Goal: Book appointment/travel/reservation

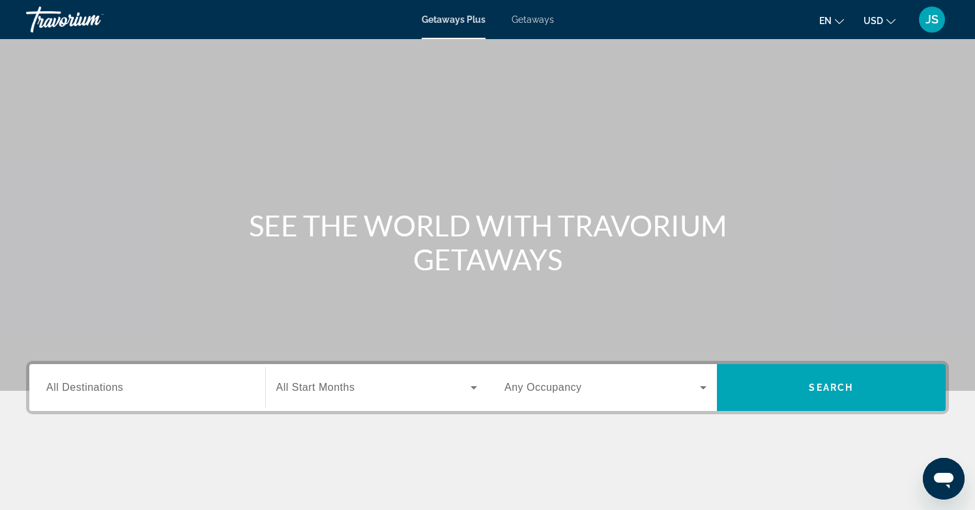
click at [98, 387] on span "All Destinations" at bounding box center [84, 387] width 77 height 11
click at [98, 387] on input "Destination All Destinations" at bounding box center [147, 389] width 202 height 16
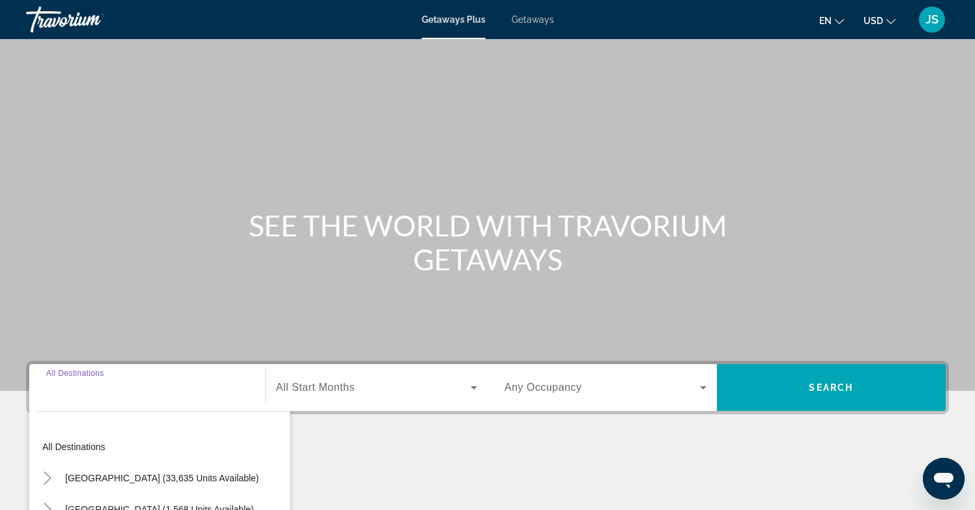
scroll to position [194, 0]
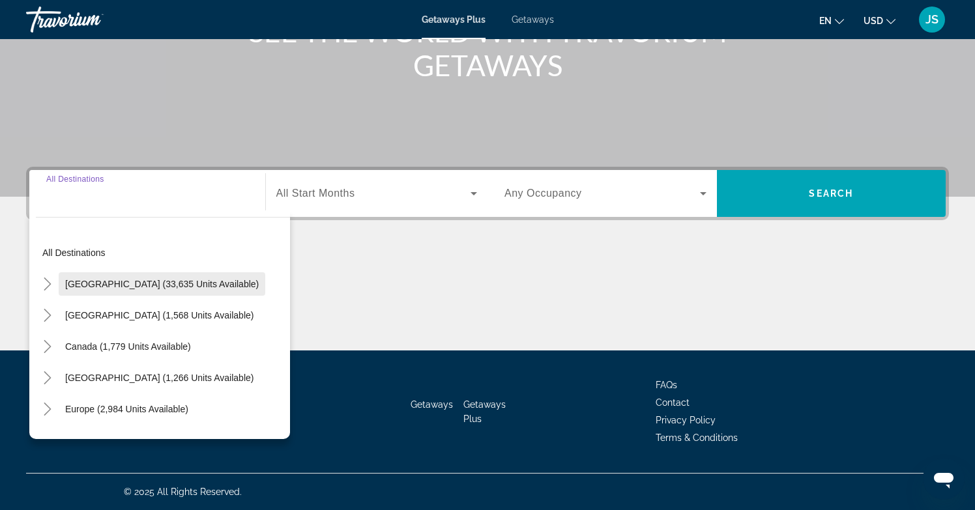
click at [113, 284] on span "[GEOGRAPHIC_DATA] (33,635 units available)" at bounding box center [162, 284] width 194 height 10
type input "**********"
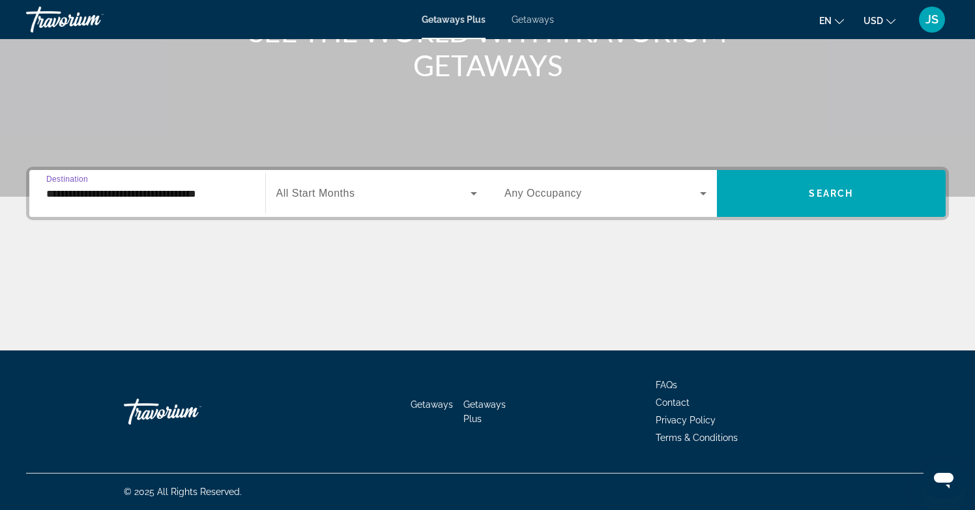
click at [344, 188] on span "All Start Months" at bounding box center [315, 193] width 79 height 11
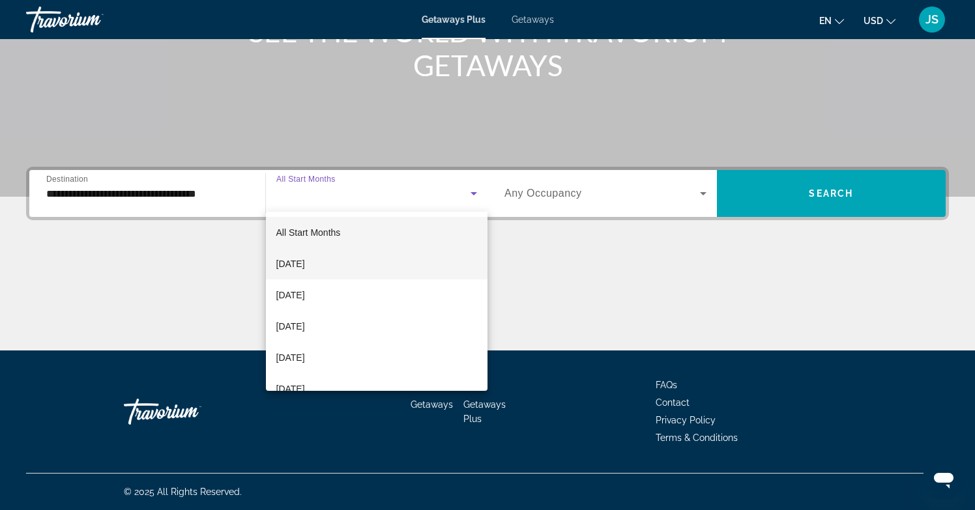
click at [305, 267] on span "[DATE]" at bounding box center [290, 264] width 29 height 16
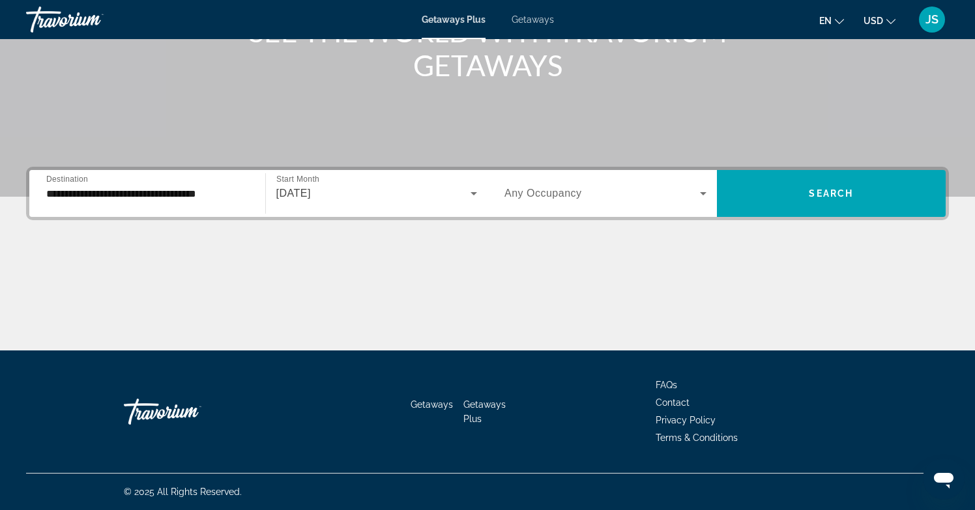
click at [565, 194] on span "Any Occupancy" at bounding box center [544, 193] width 78 height 11
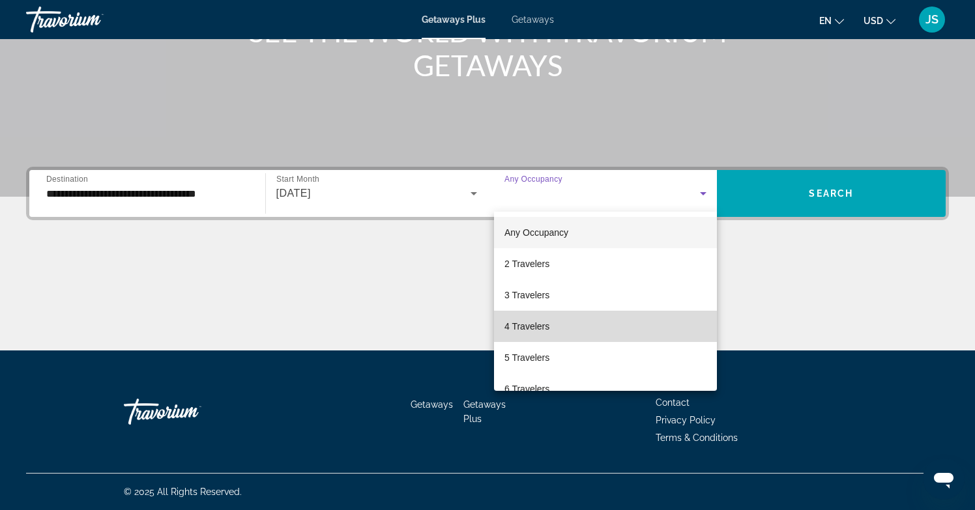
click at [548, 327] on span "4 Travelers" at bounding box center [527, 327] width 45 height 16
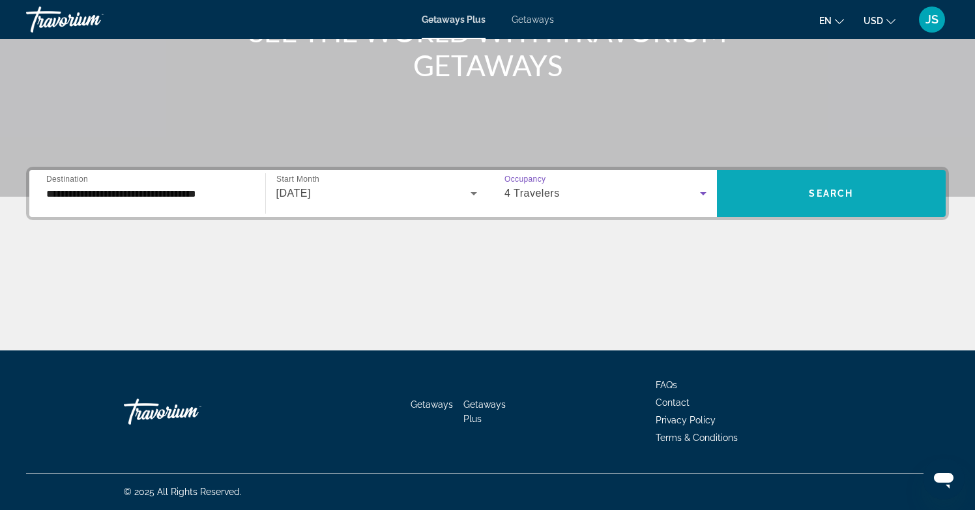
click at [801, 193] on span "Search widget" at bounding box center [831, 193] width 229 height 31
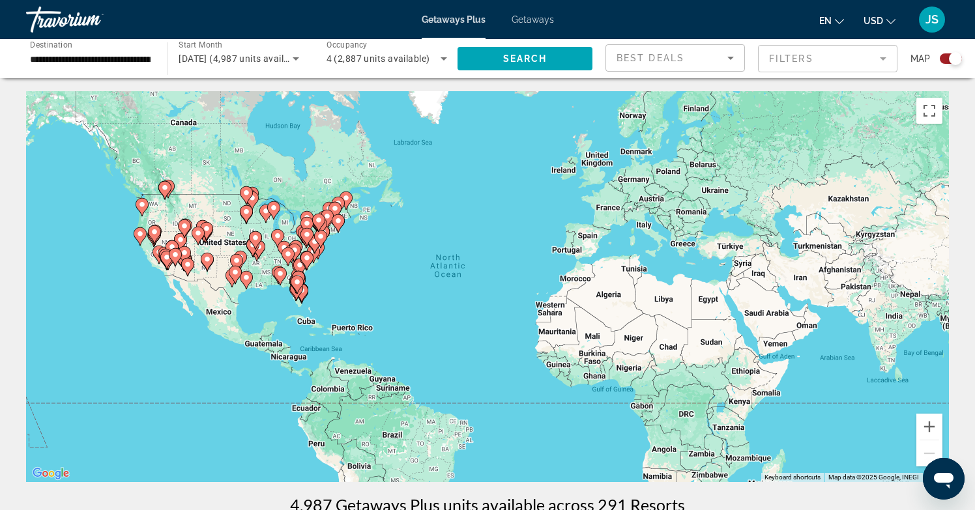
click at [139, 236] on image "Main content" at bounding box center [140, 234] width 8 height 8
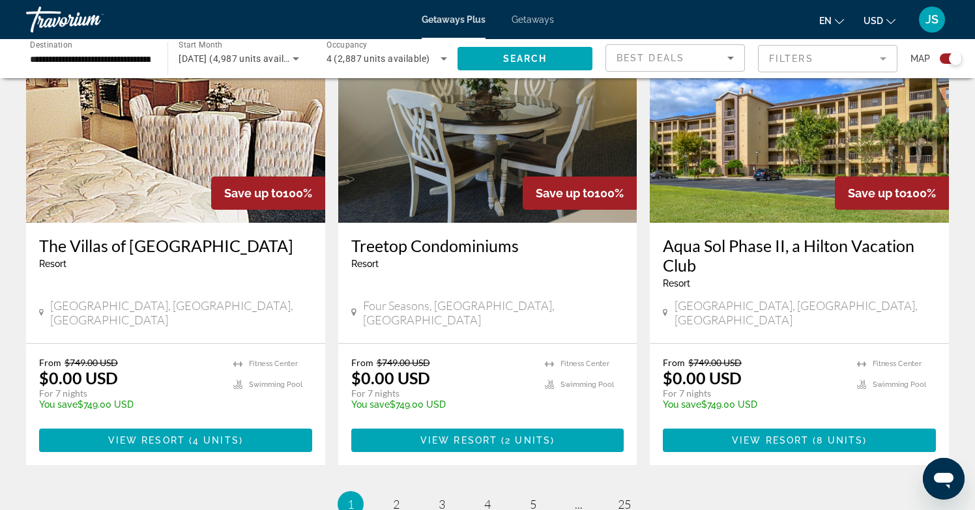
scroll to position [1989, 0]
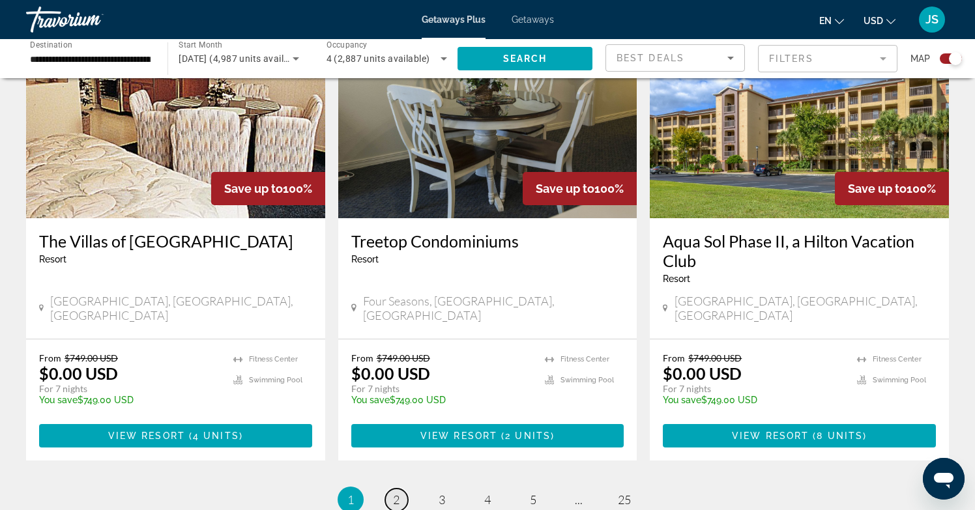
click at [393, 493] on span "2" at bounding box center [396, 500] width 7 height 14
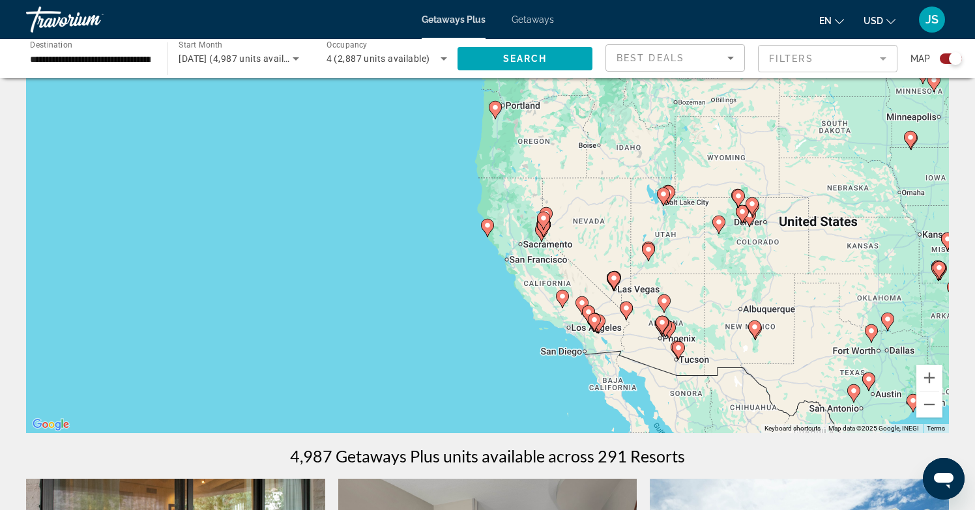
scroll to position [50, 0]
click at [562, 297] on image "Main content" at bounding box center [563, 296] width 8 height 8
type input "**********"
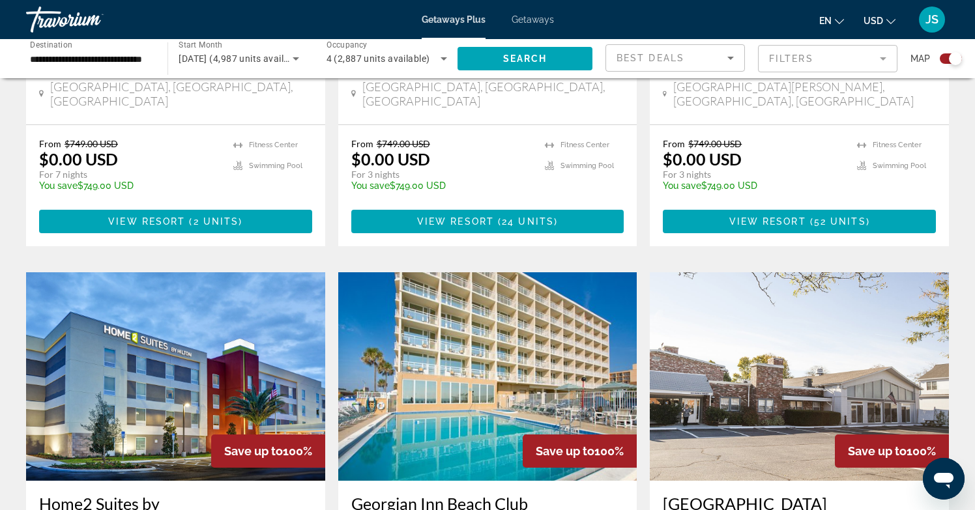
scroll to position [749, 0]
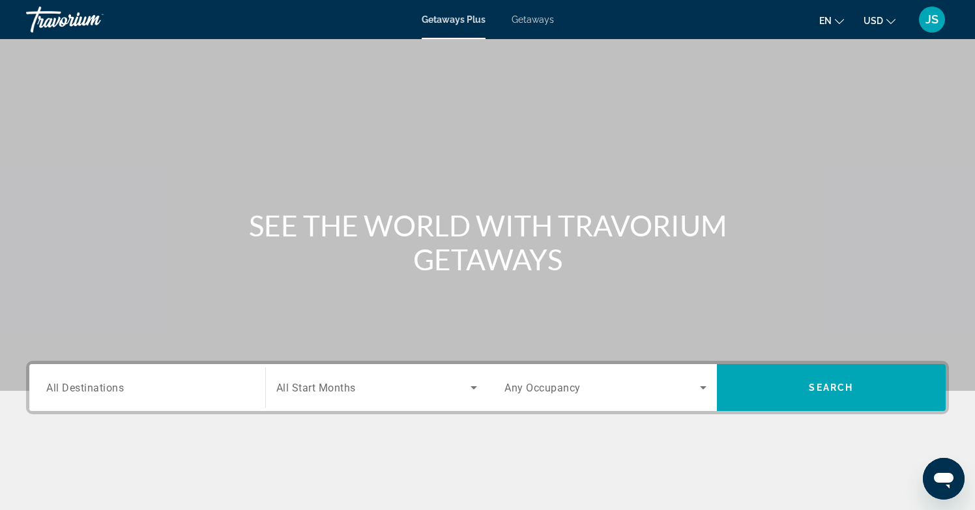
click at [120, 387] on span "All Destinations" at bounding box center [85, 387] width 78 height 12
click at [120, 387] on input "Destination All Destinations" at bounding box center [147, 389] width 202 height 16
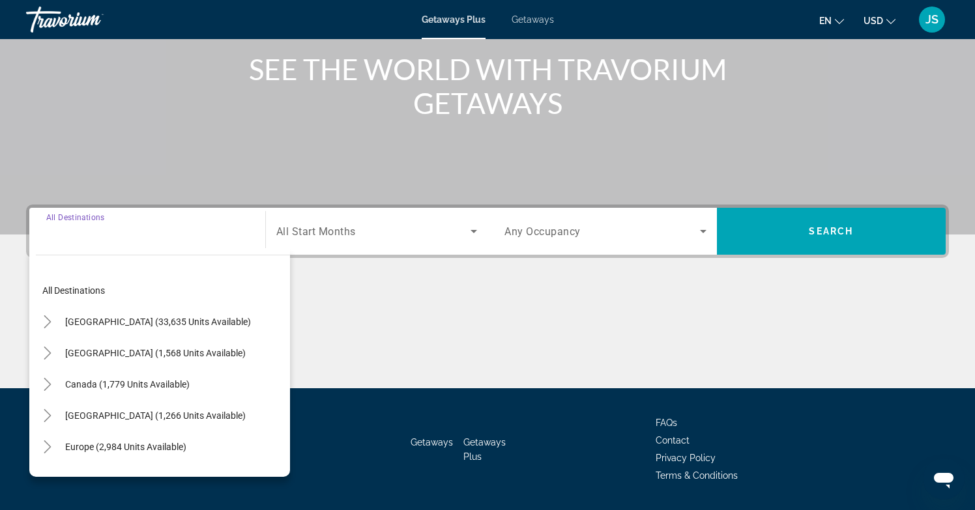
scroll to position [194, 0]
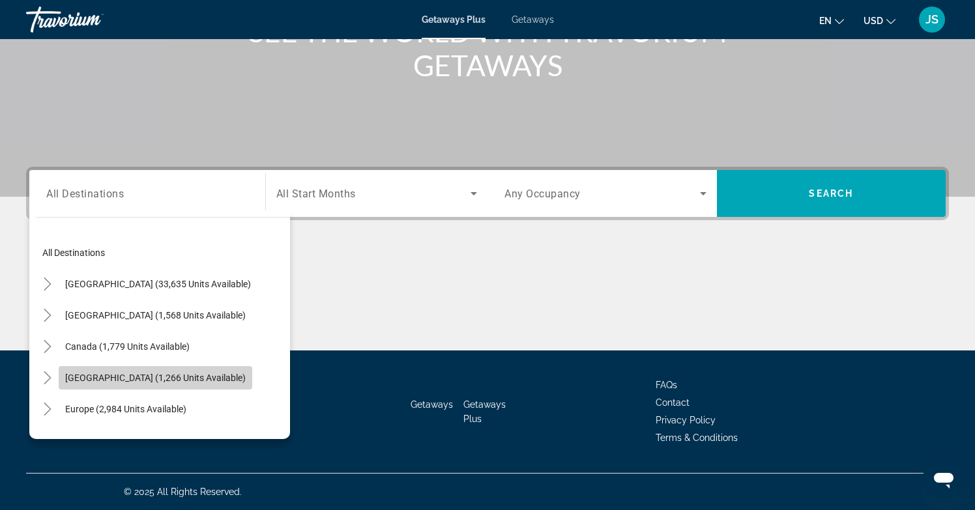
click at [119, 379] on span "[GEOGRAPHIC_DATA] (1,266 units available)" at bounding box center [155, 378] width 181 height 10
type input "**********"
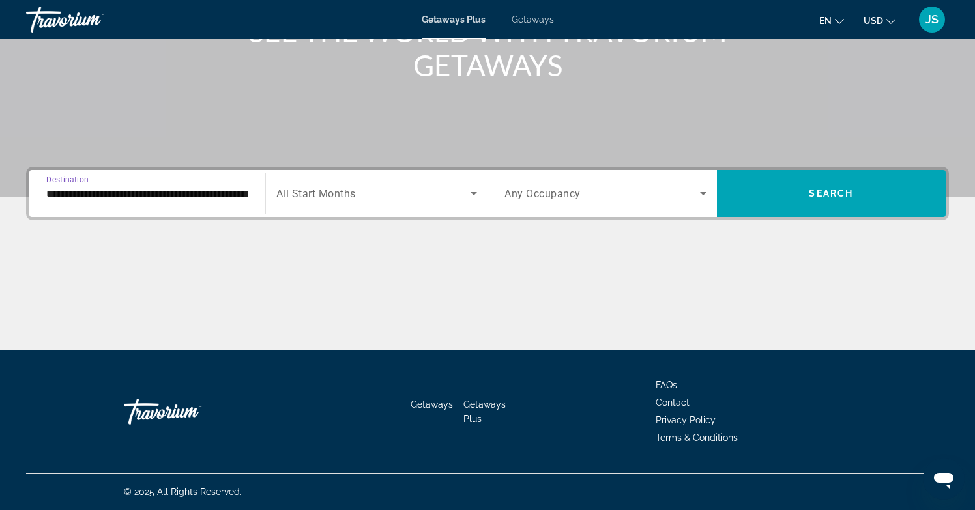
click at [475, 195] on icon "Search widget" at bounding box center [474, 193] width 7 height 3
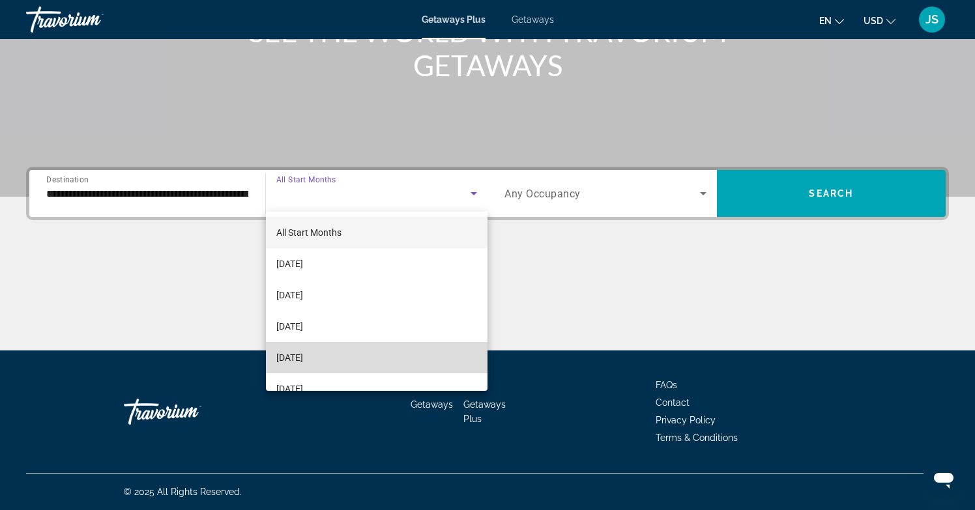
click at [432, 355] on mat-option "[DATE]" at bounding box center [377, 357] width 222 height 31
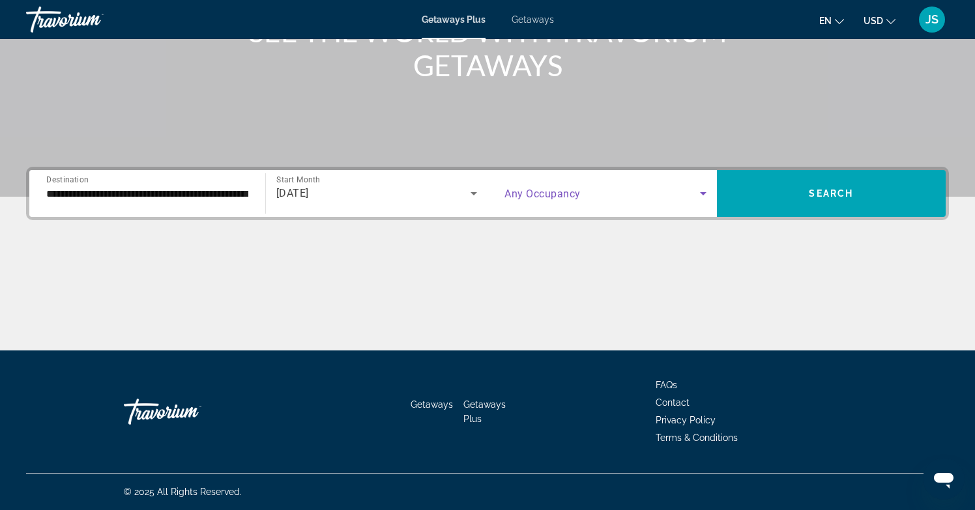
click at [704, 191] on icon "Search widget" at bounding box center [704, 194] width 16 height 16
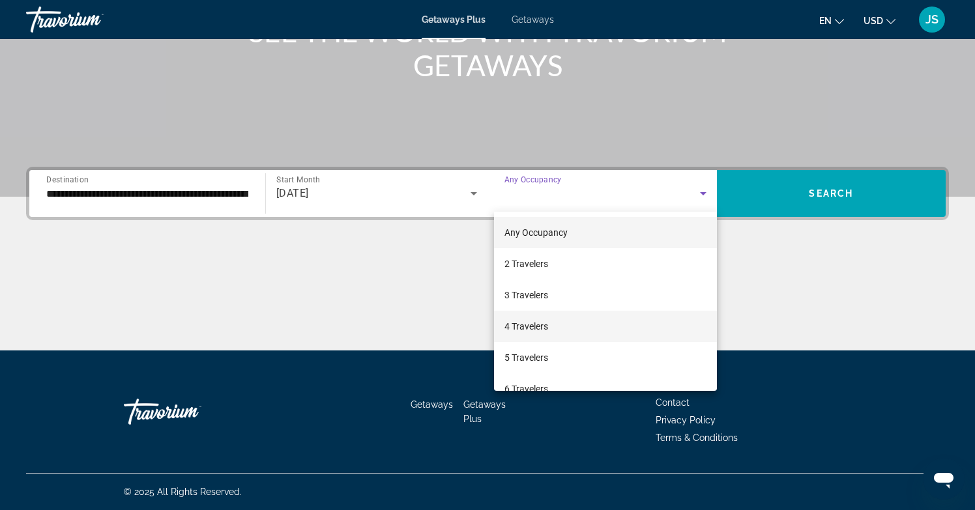
click at [650, 327] on mat-option "4 Travelers" at bounding box center [605, 326] width 223 height 31
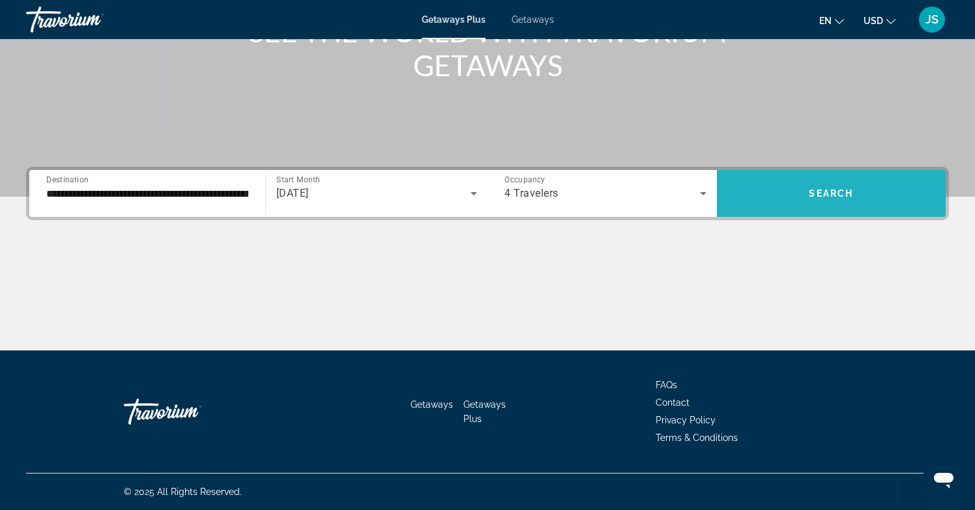
click at [823, 190] on span "Search" at bounding box center [831, 193] width 44 height 10
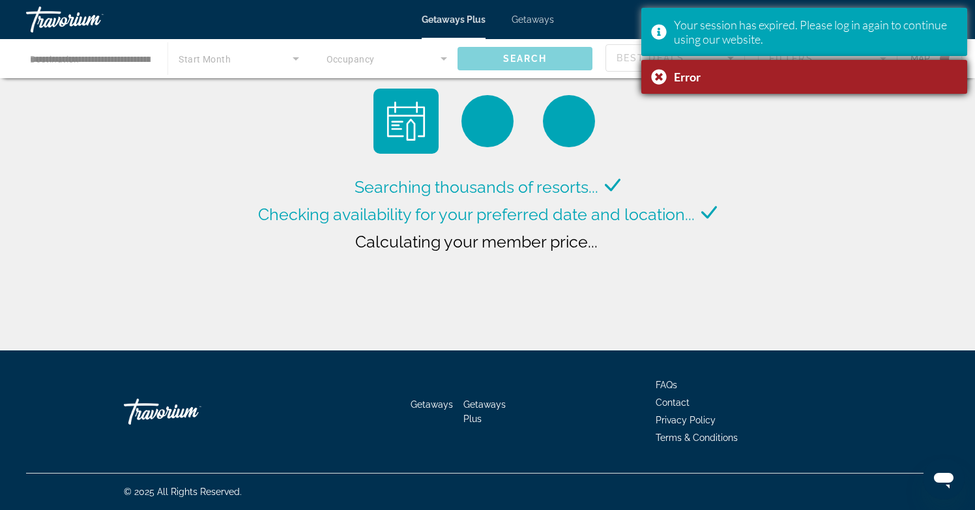
click at [660, 79] on div "Error" at bounding box center [804, 77] width 326 height 34
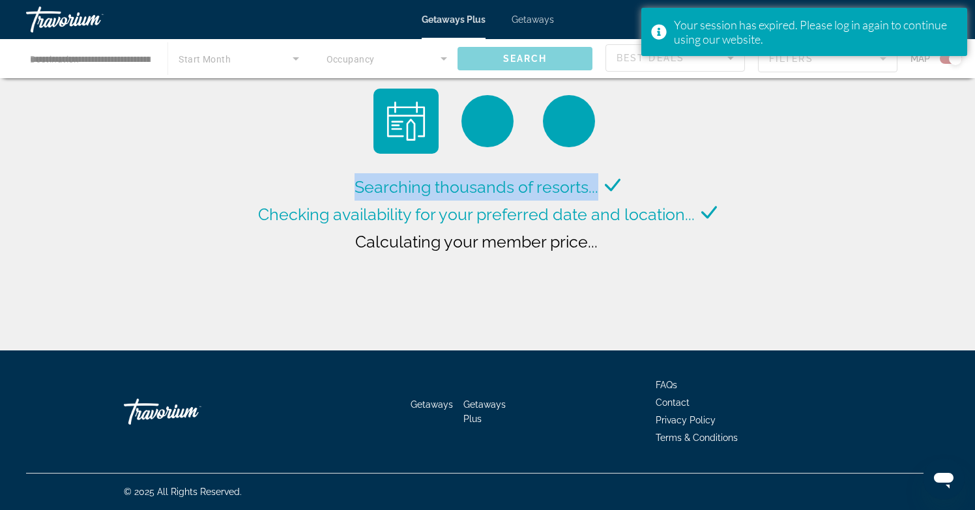
click at [789, 78] on div "**********" at bounding box center [487, 175] width 975 height 351
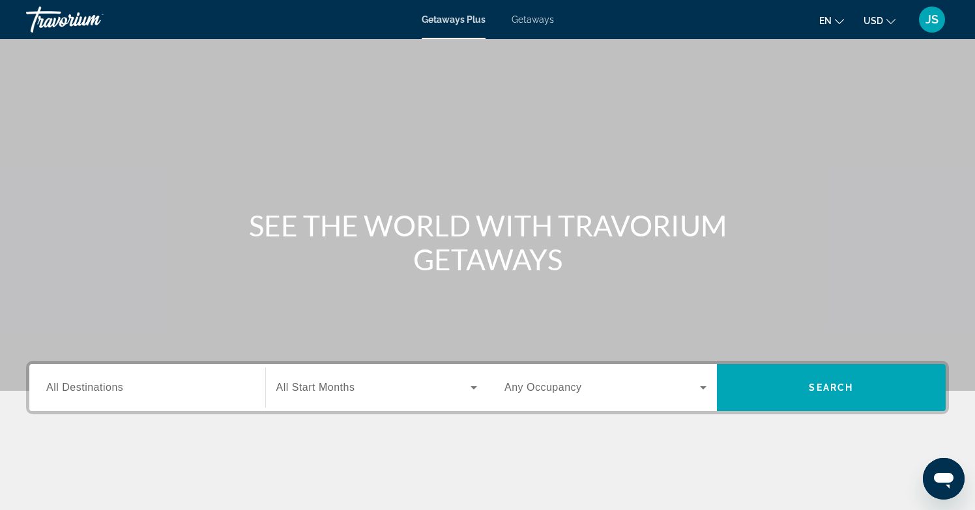
click at [68, 389] on span "All Destinations" at bounding box center [84, 387] width 77 height 11
click at [68, 389] on input "Destination All Destinations" at bounding box center [147, 389] width 202 height 16
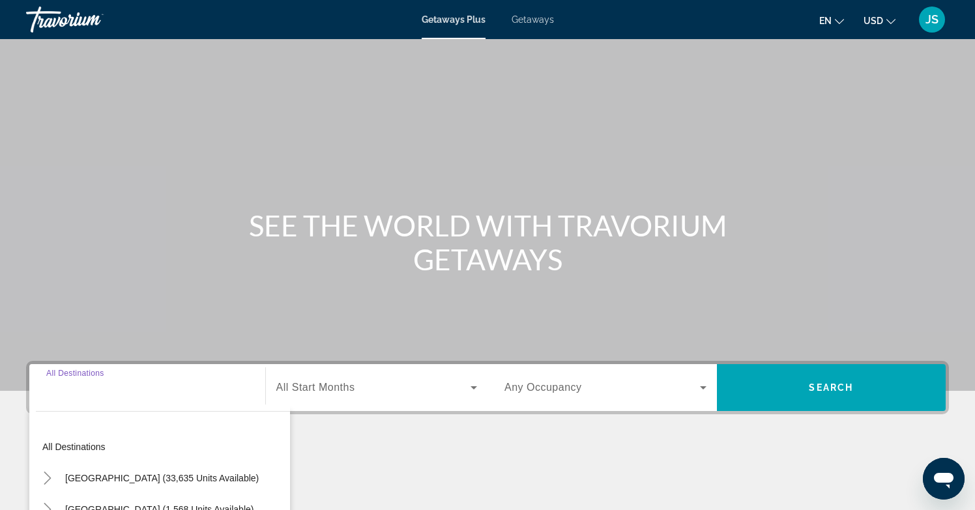
scroll to position [194, 0]
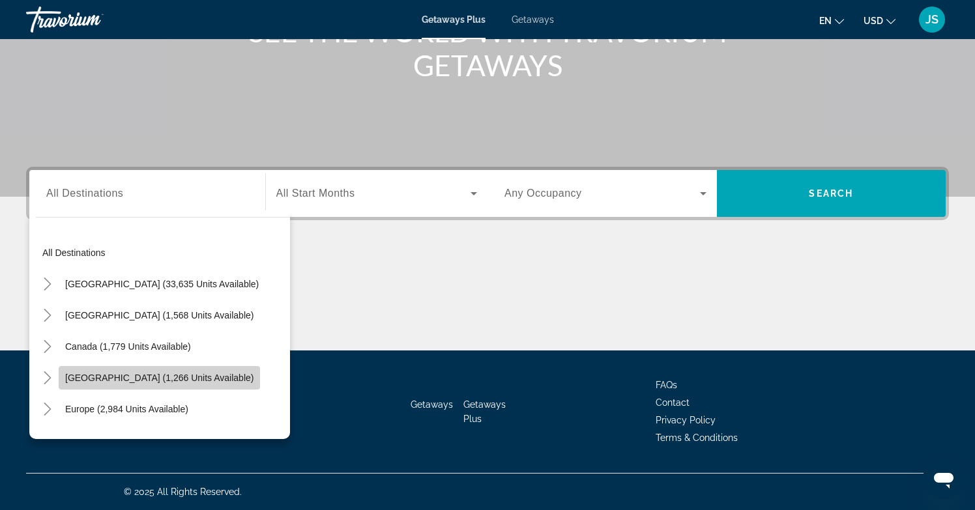
click at [78, 383] on span "Search widget" at bounding box center [159, 377] width 201 height 31
type input "**********"
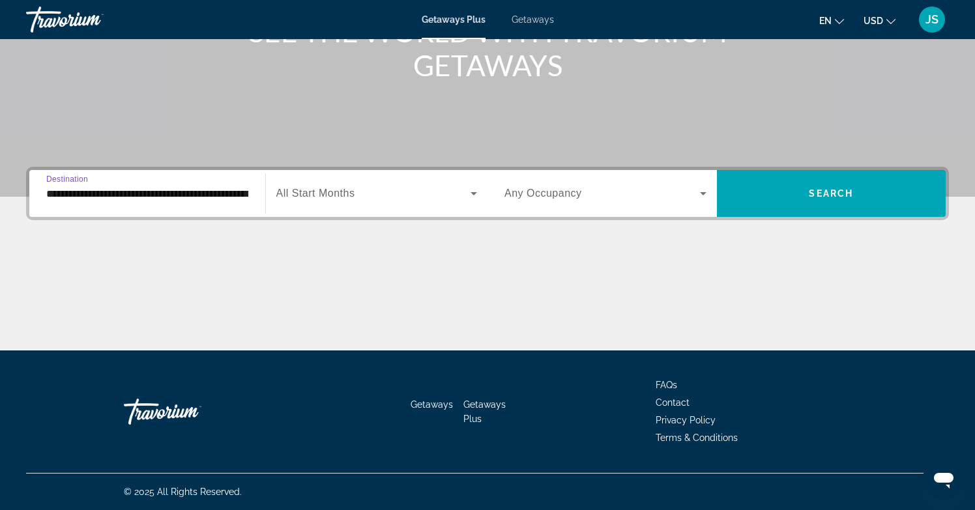
click at [324, 197] on span "All Start Months" at bounding box center [315, 193] width 79 height 11
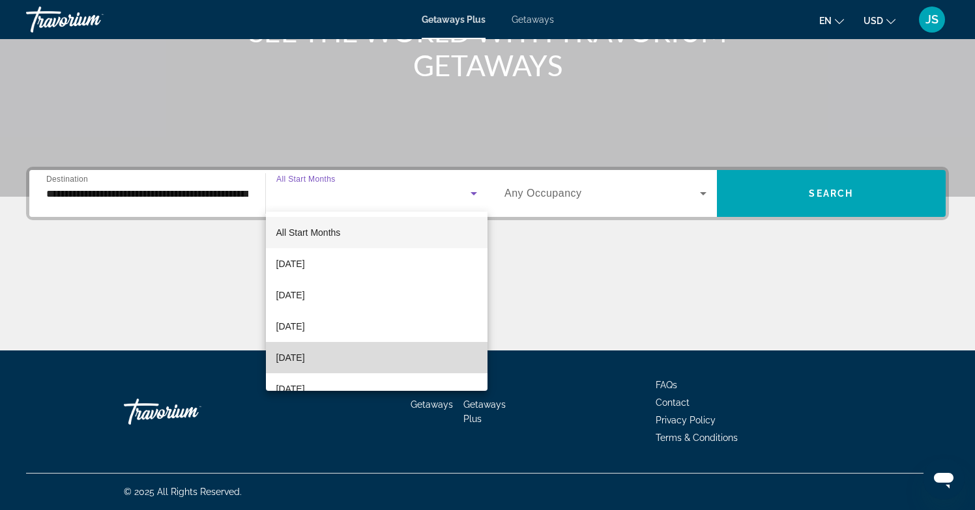
click at [305, 353] on span "[DATE]" at bounding box center [290, 358] width 29 height 16
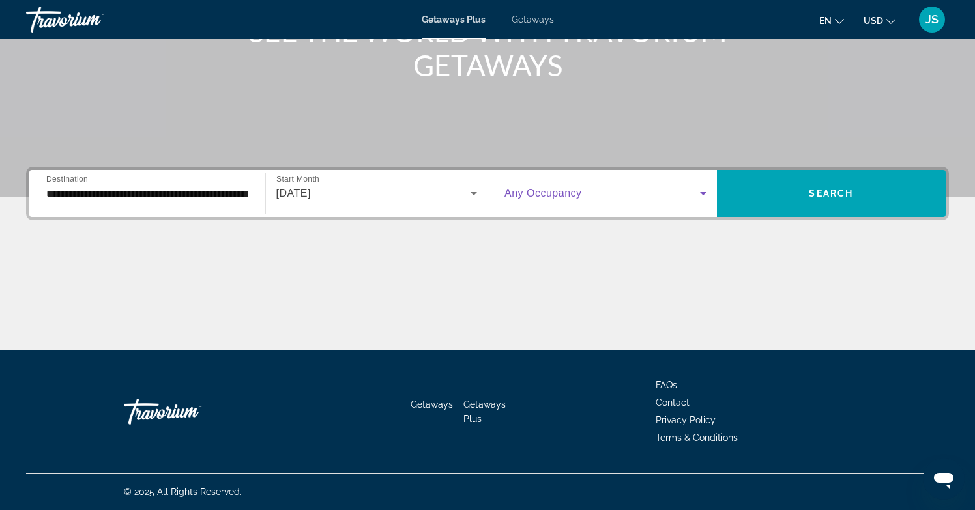
click at [595, 190] on span "Search widget" at bounding box center [603, 194] width 196 height 16
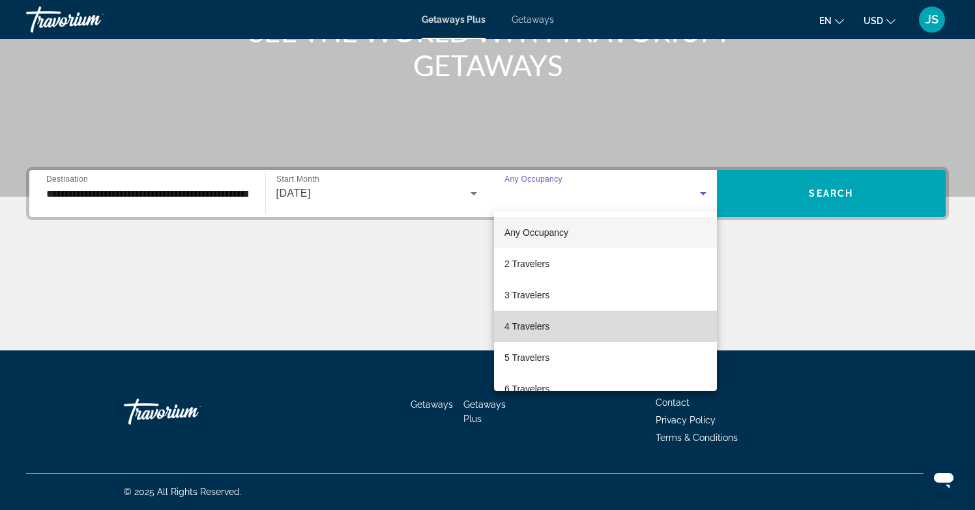
click at [568, 319] on mat-option "4 Travelers" at bounding box center [605, 326] width 223 height 31
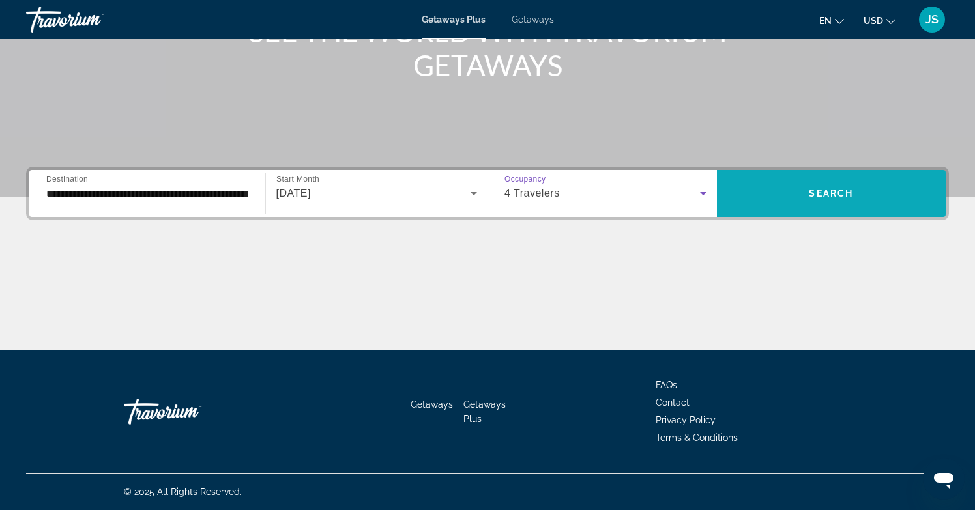
click at [812, 194] on span "Search" at bounding box center [831, 193] width 44 height 10
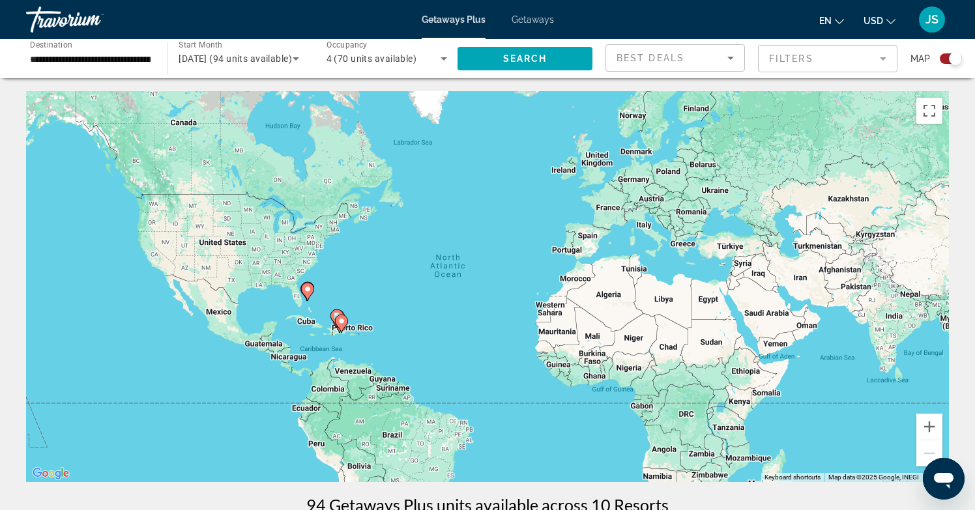
click at [342, 319] on image "Main content" at bounding box center [342, 321] width 8 height 8
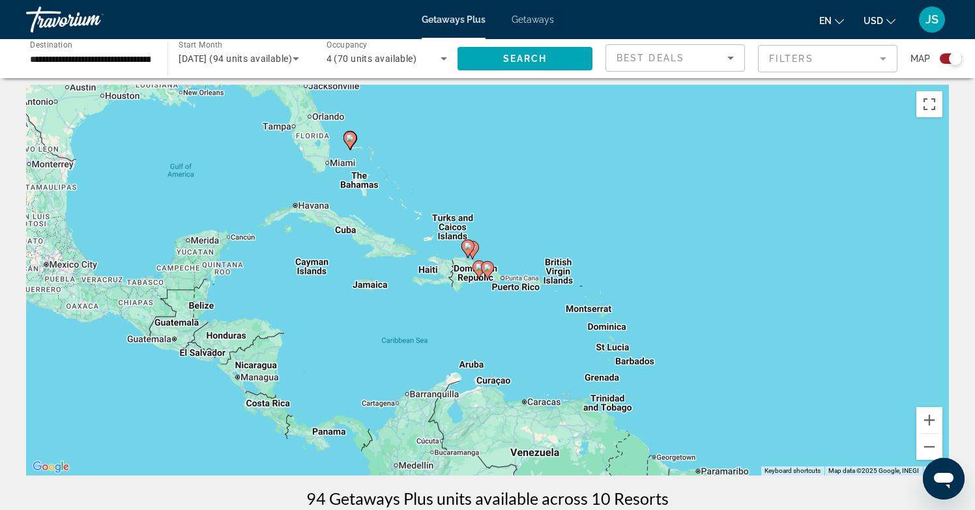
scroll to position [7, 0]
click at [471, 257] on gmp-advanced-marker "Main content" at bounding box center [468, 249] width 13 height 20
type input "**********"
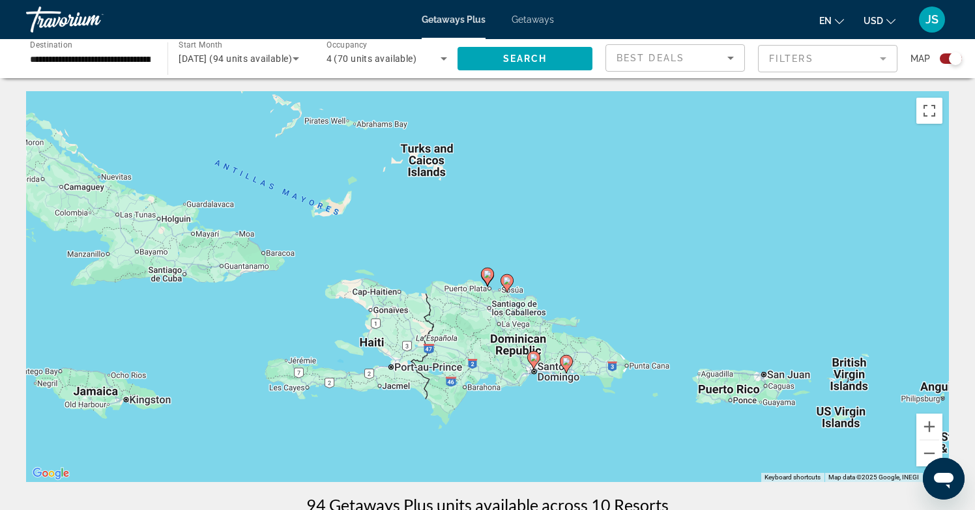
scroll to position [0, 0]
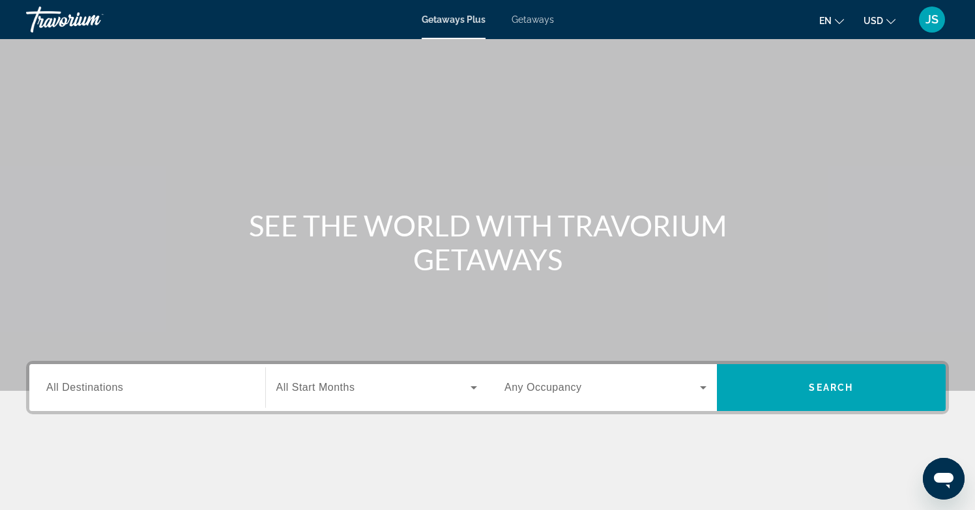
click at [98, 376] on div "Search widget" at bounding box center [147, 388] width 202 height 37
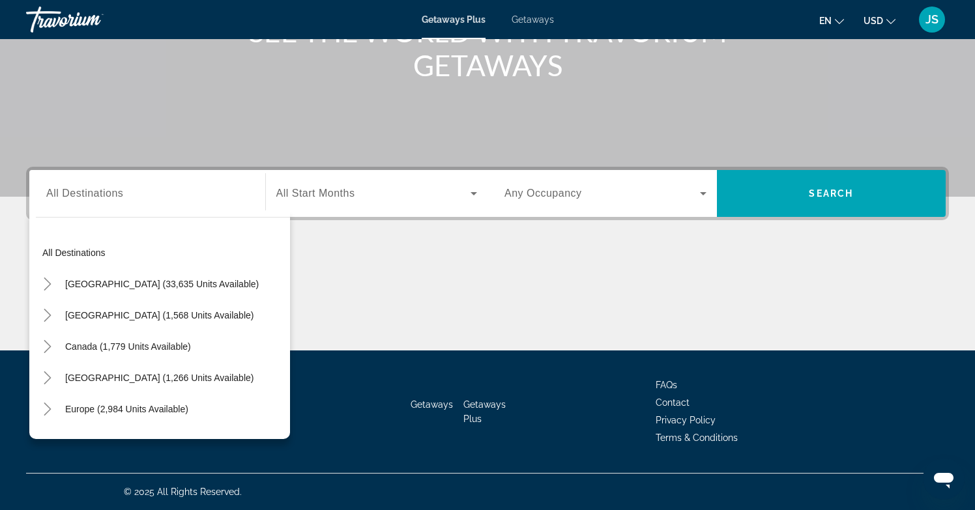
click at [108, 203] on div "Search widget" at bounding box center [147, 193] width 202 height 37
click at [100, 192] on input "Destination All Destinations" at bounding box center [147, 194] width 202 height 16
click at [453, 16] on span "Getaways Plus" at bounding box center [454, 19] width 64 height 10
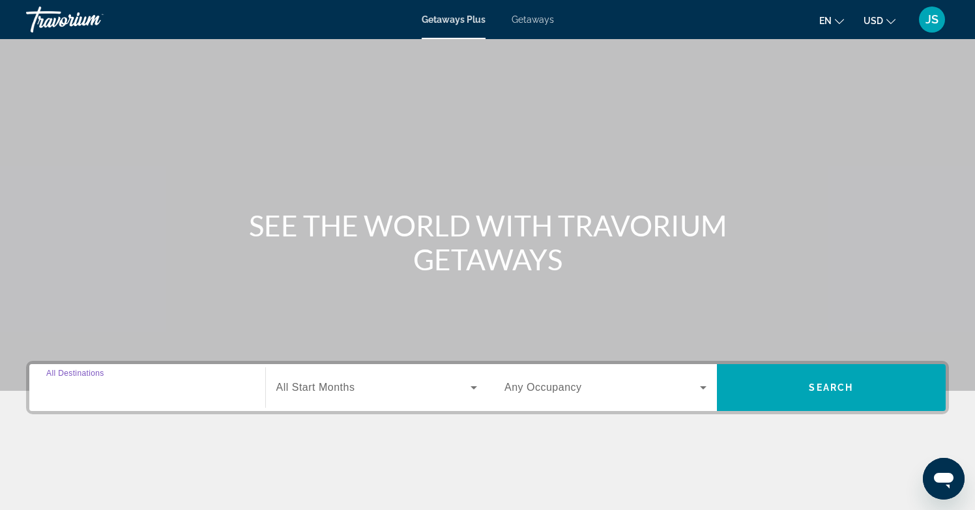
click at [128, 390] on input "Destination All Destinations" at bounding box center [147, 389] width 202 height 16
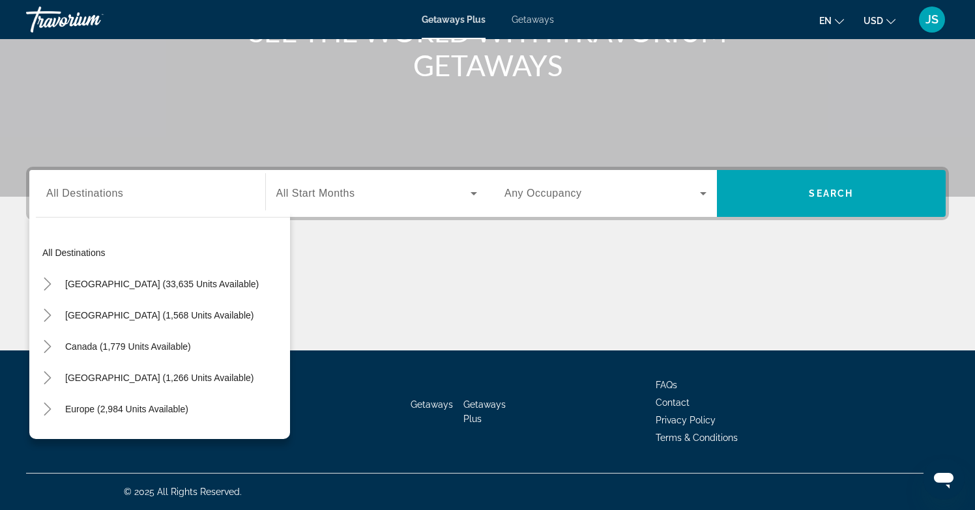
click at [541, 16] on span "Getaways" at bounding box center [533, 19] width 42 height 10
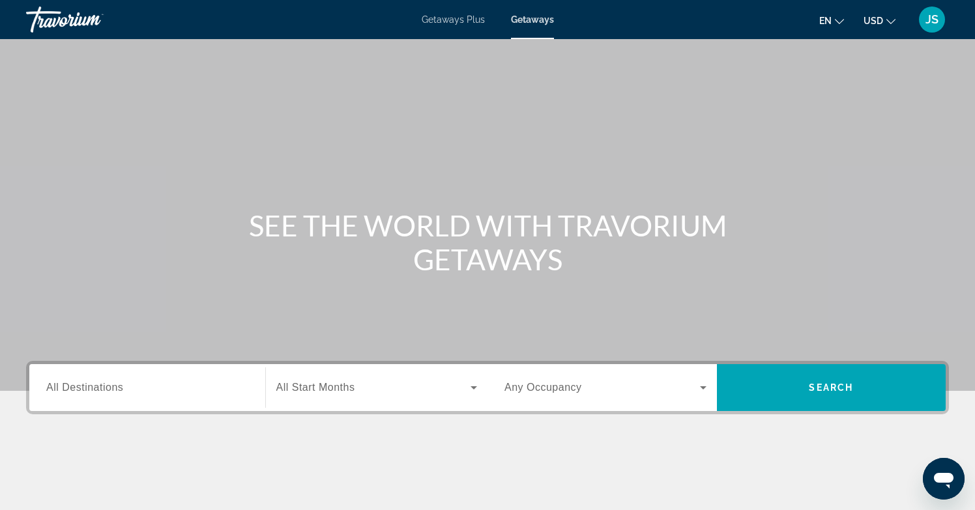
click at [90, 391] on span "All Destinations" at bounding box center [84, 387] width 77 height 11
click at [90, 391] on input "Destination All Destinations" at bounding box center [147, 389] width 202 height 16
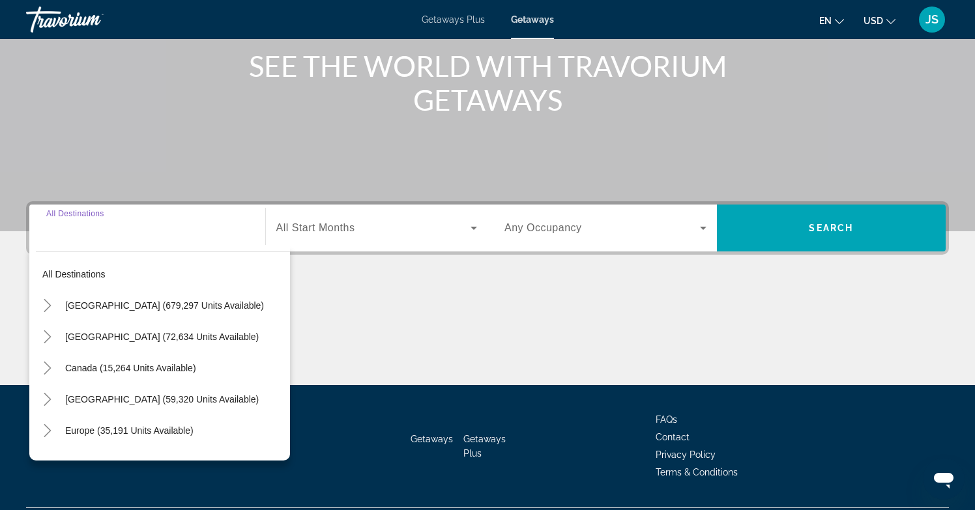
scroll to position [194, 0]
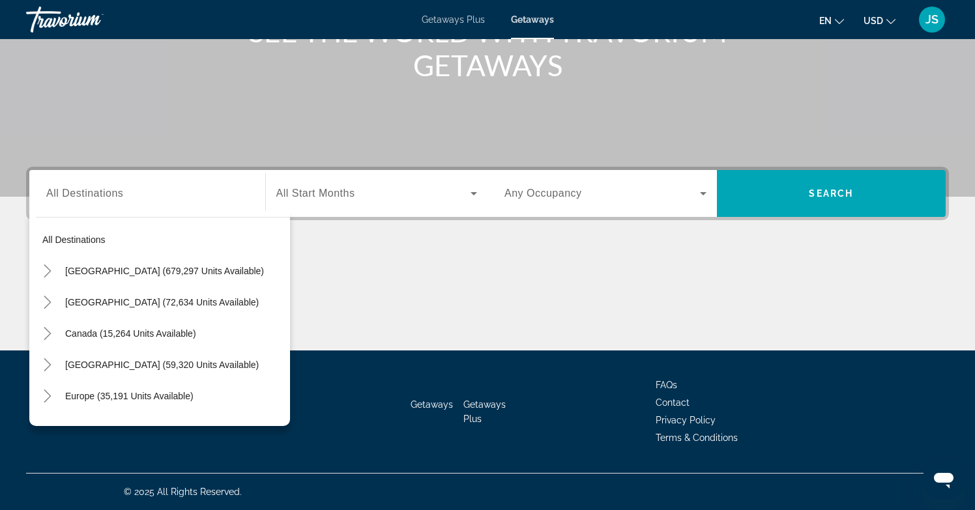
click at [462, 252] on div "Destination All Destinations All destinations United States (679,297 units avai…" at bounding box center [487, 259] width 975 height 184
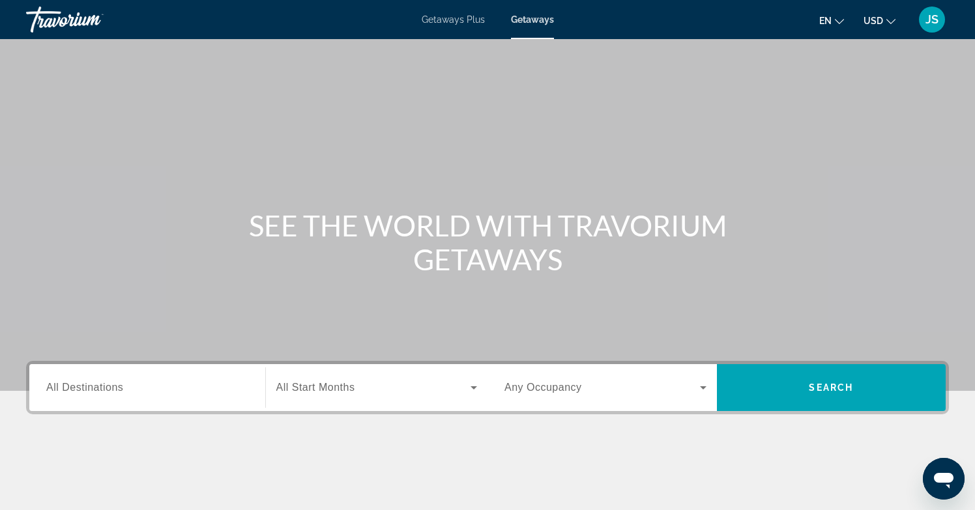
scroll to position [0, 0]
